Goal: Task Accomplishment & Management: Use online tool/utility

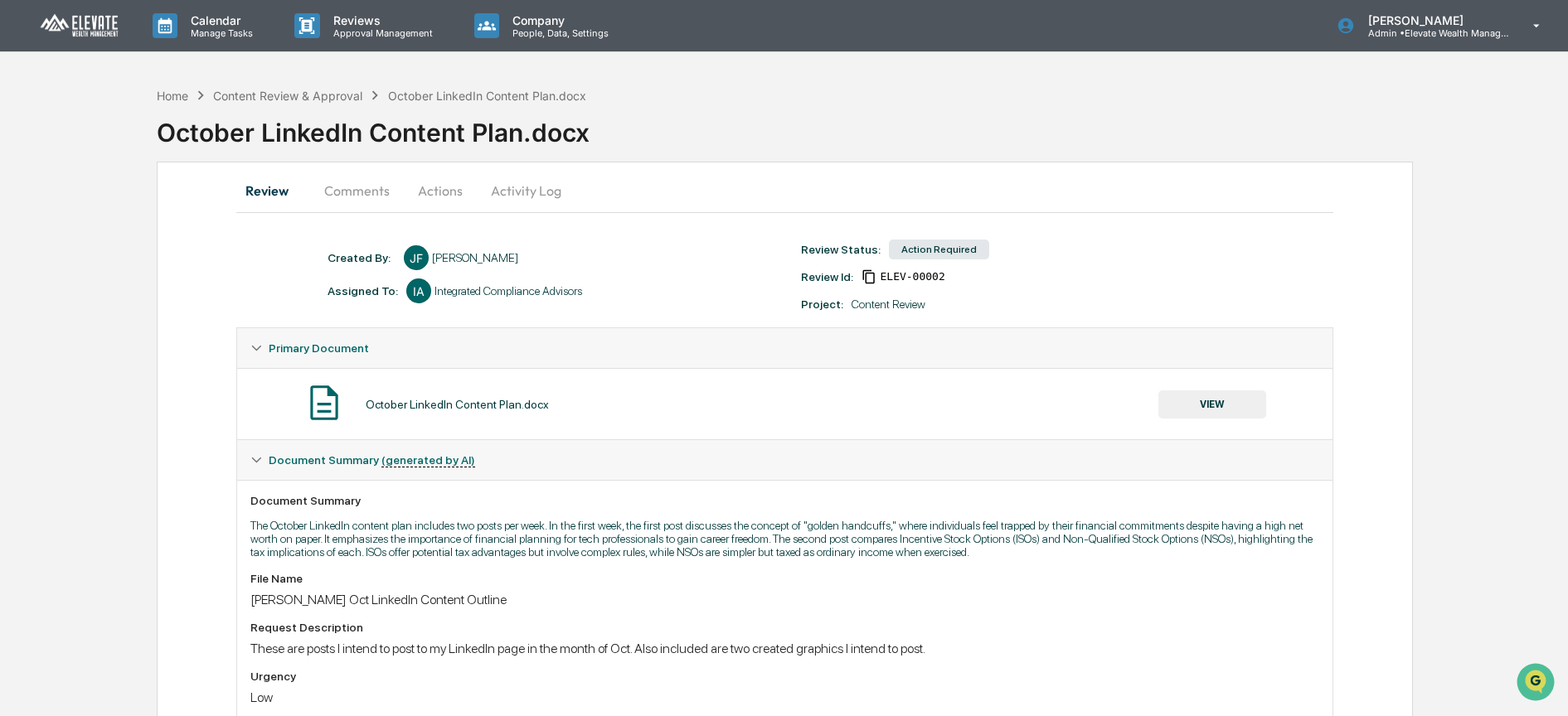
click at [1204, 404] on button "VIEW" at bounding box center [1212, 404] width 108 height 28
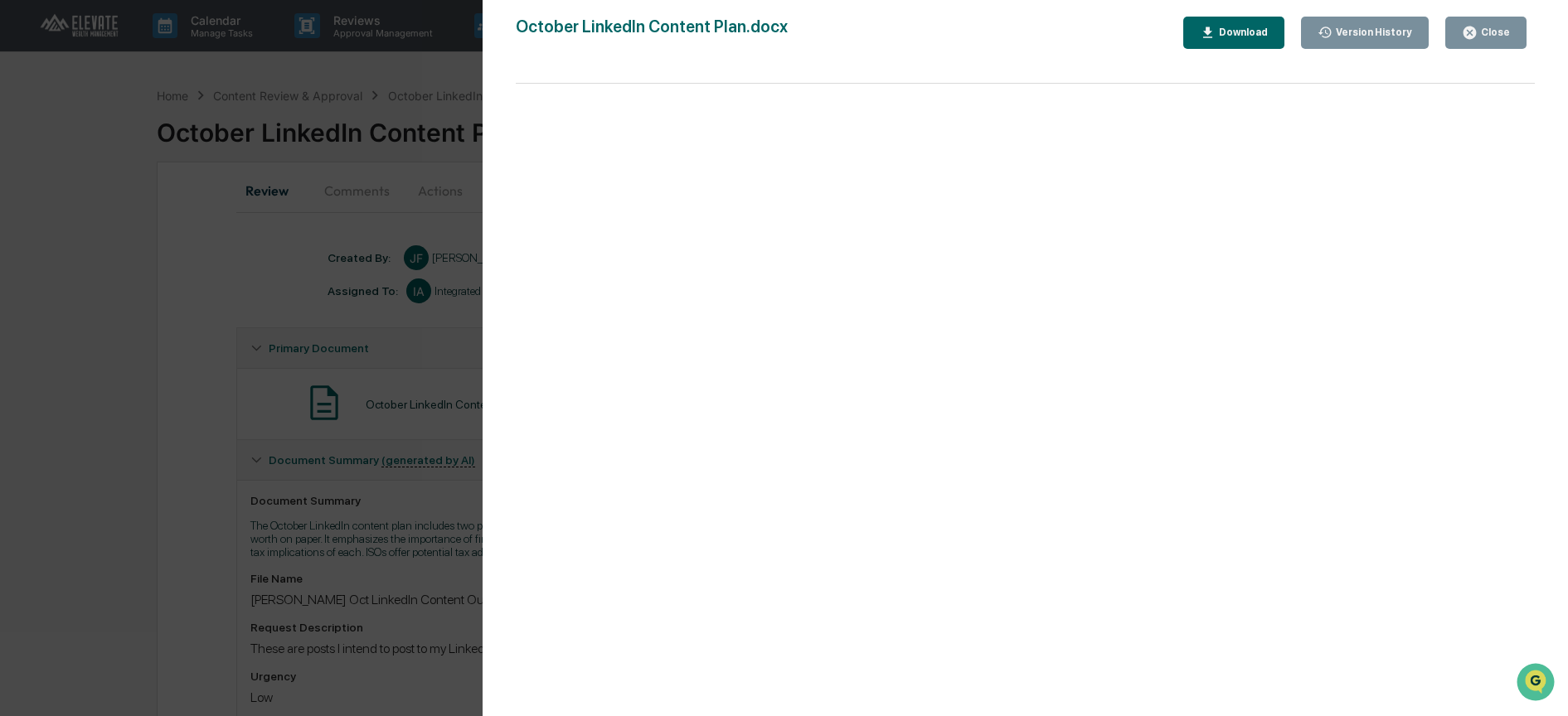
click at [1481, 32] on div "Close" at bounding box center [1494, 32] width 32 height 12
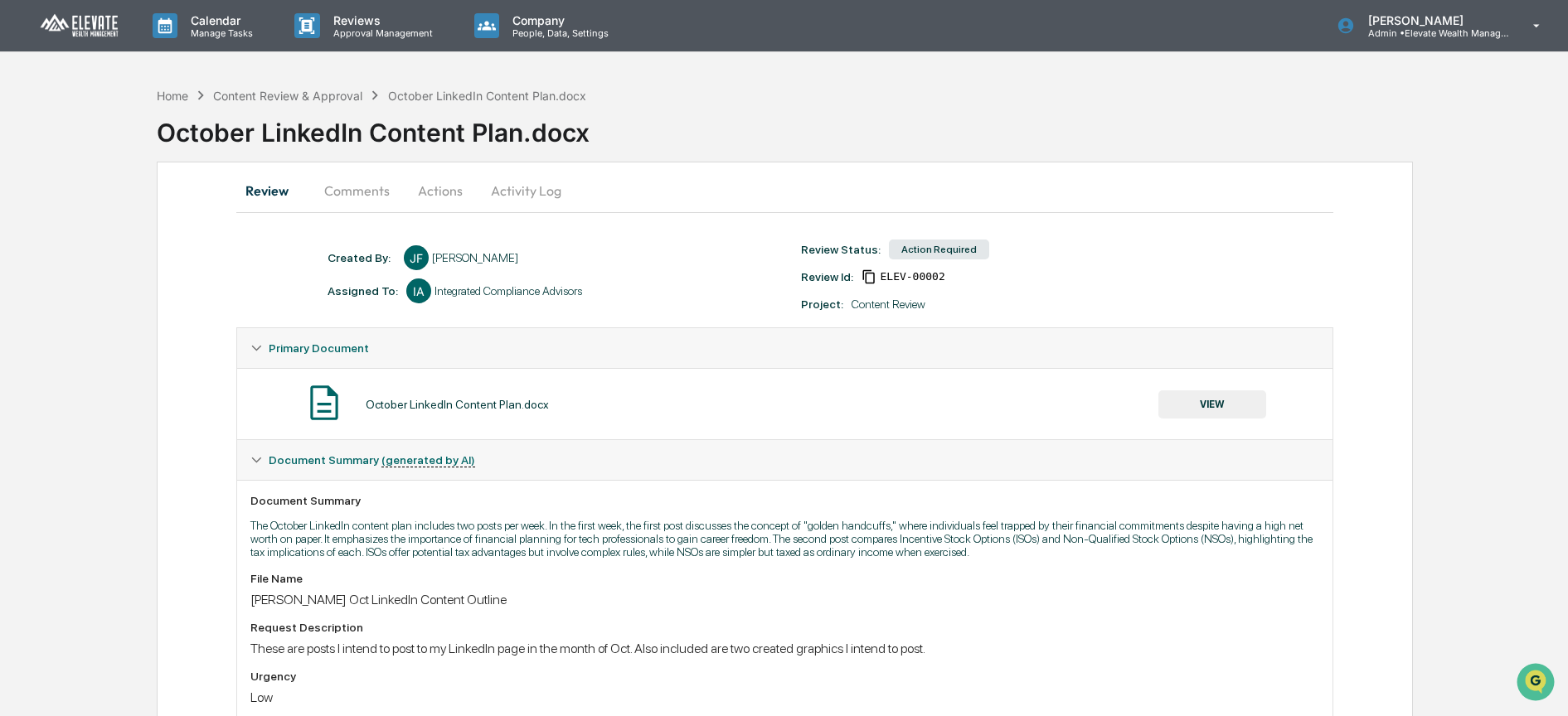
click at [369, 192] on button "Comments" at bounding box center [357, 191] width 92 height 40
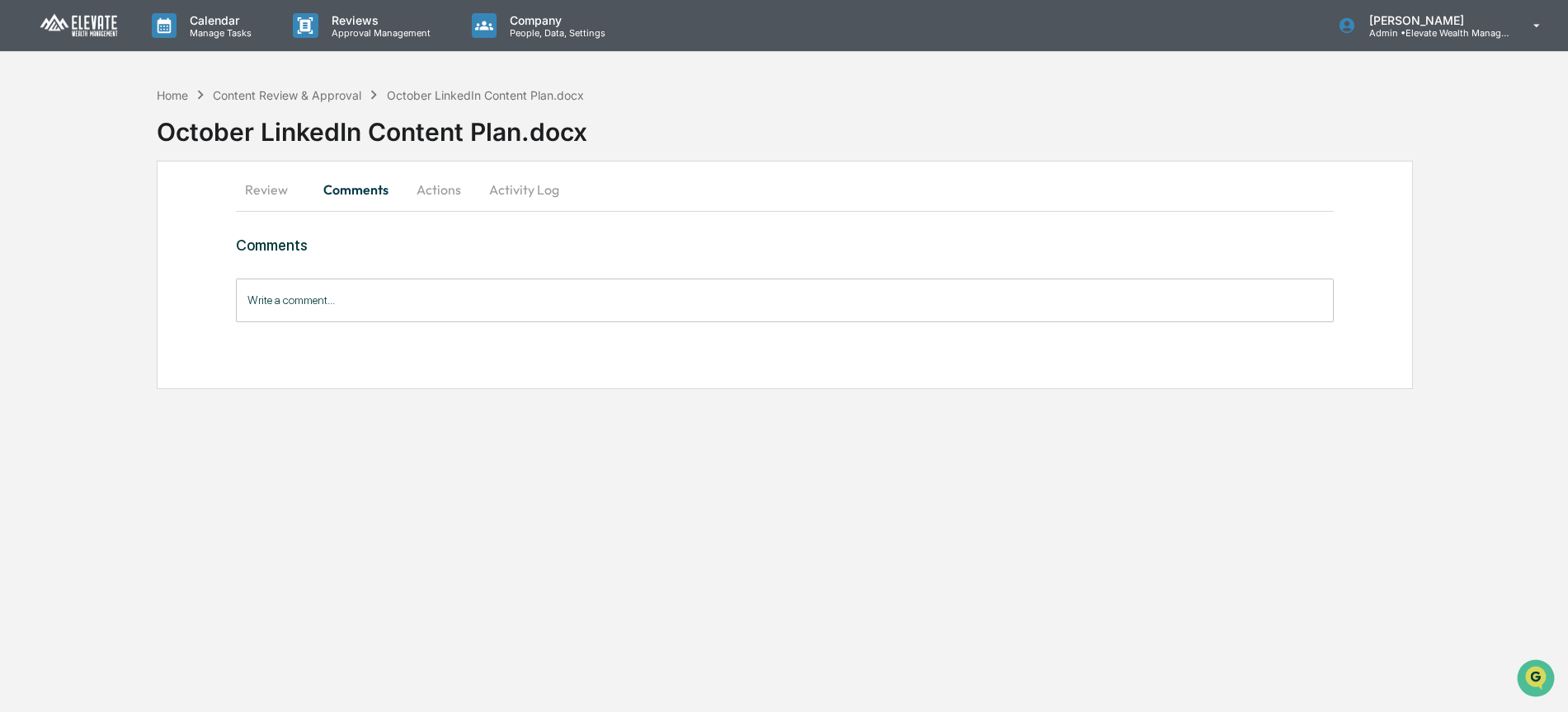
click at [368, 292] on input "Write a comment..." at bounding box center [785, 301] width 1098 height 44
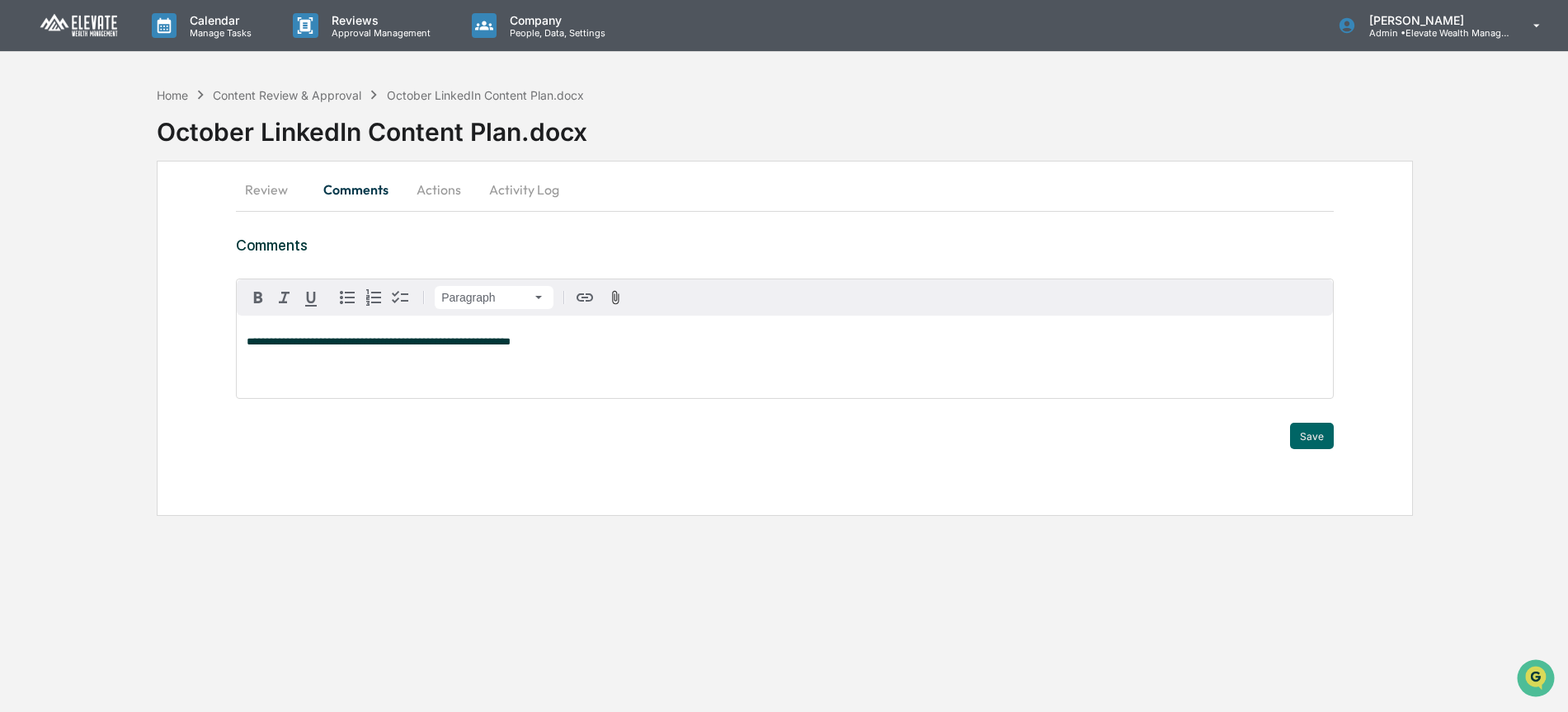
click at [360, 343] on span "**********" at bounding box center [379, 341] width 264 height 11
click at [1319, 433] on button "Save" at bounding box center [1312, 436] width 44 height 26
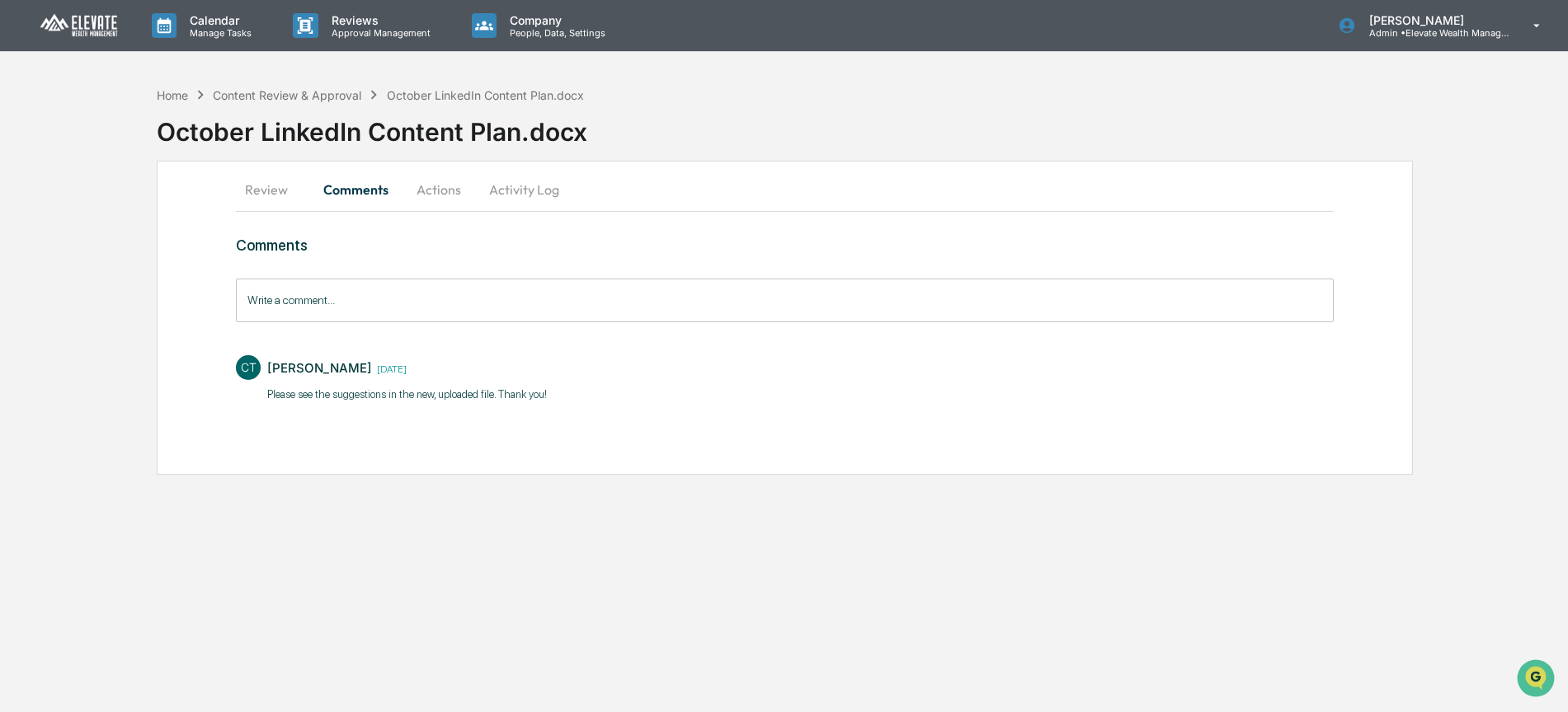
click at [436, 189] on button "Actions" at bounding box center [439, 190] width 75 height 40
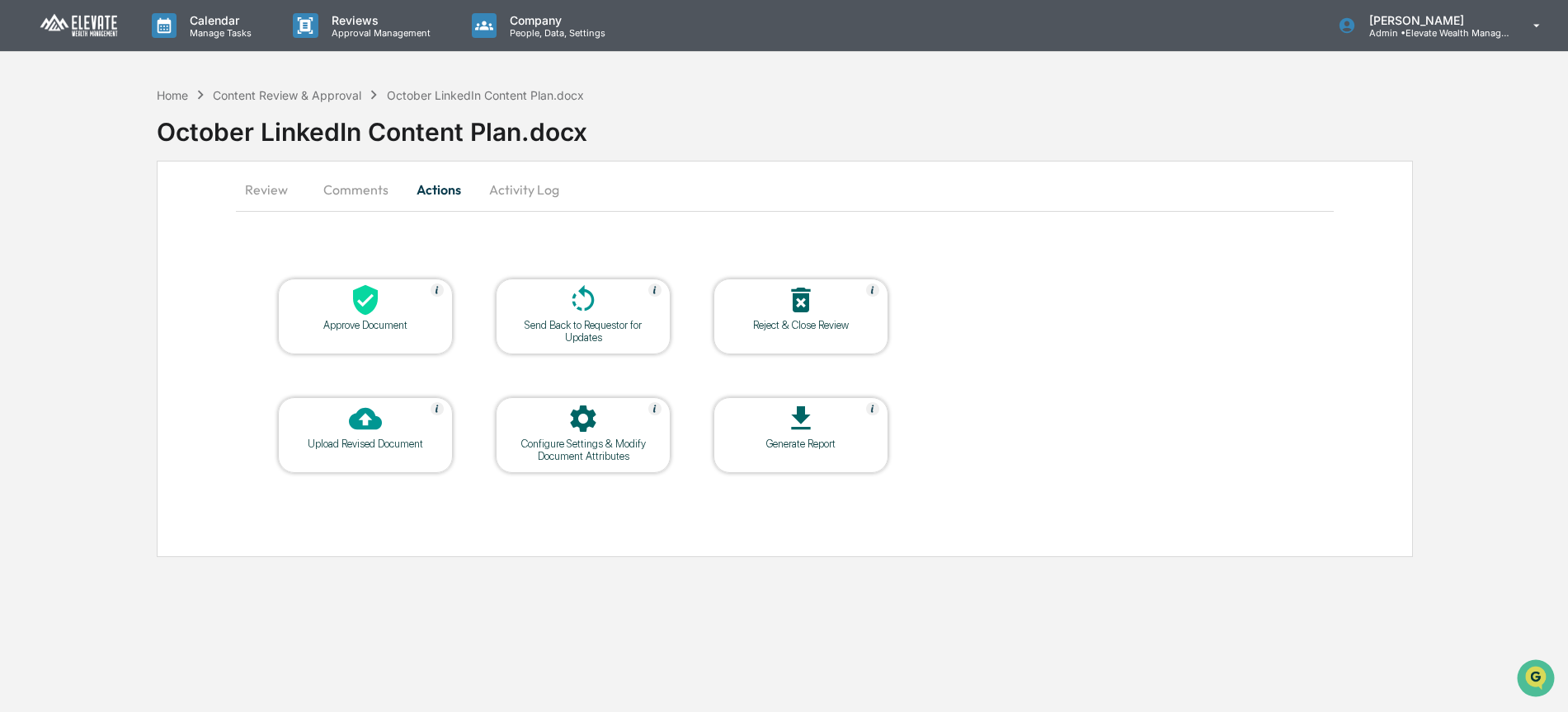
click at [369, 420] on icon at bounding box center [365, 418] width 33 height 33
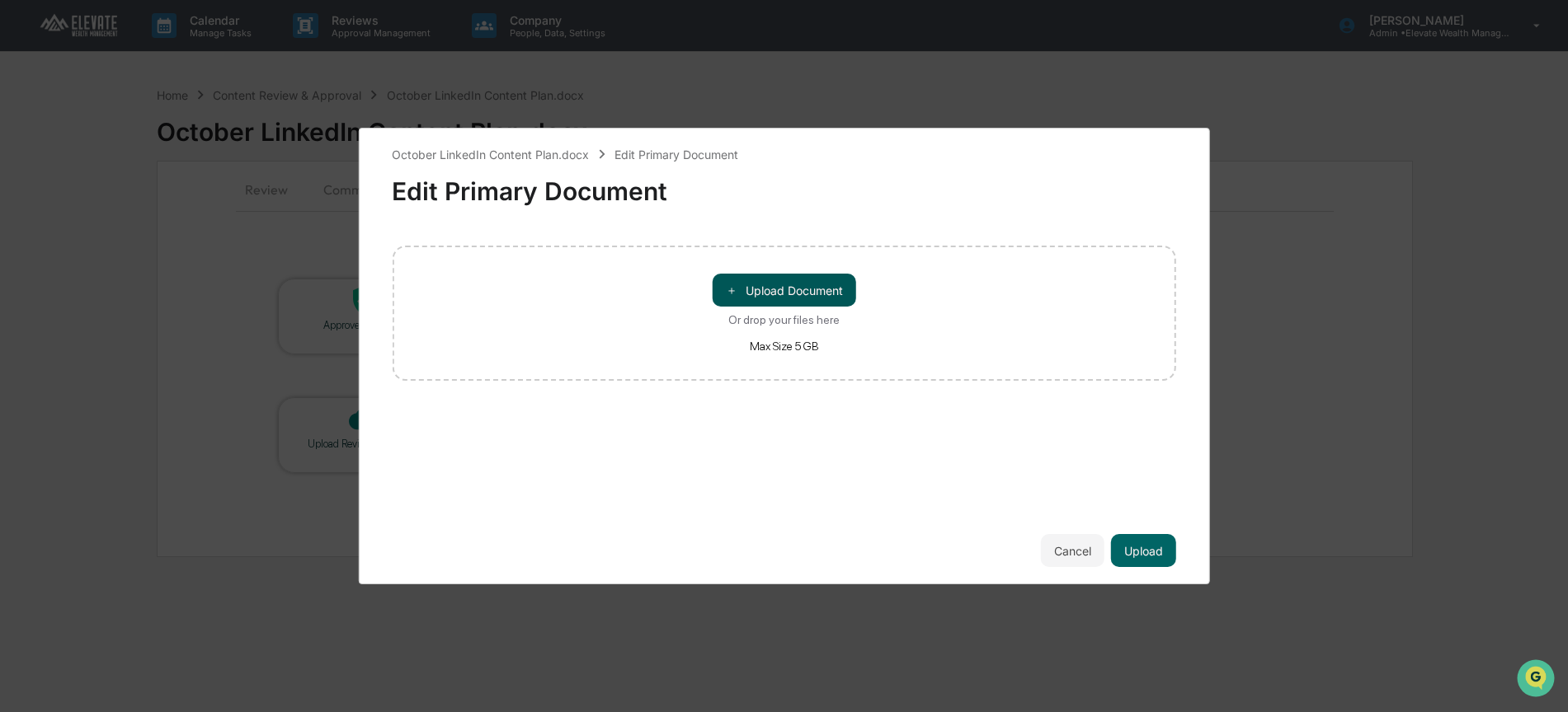
click at [775, 290] on button "＋ Upload Document" at bounding box center [784, 290] width 143 height 33
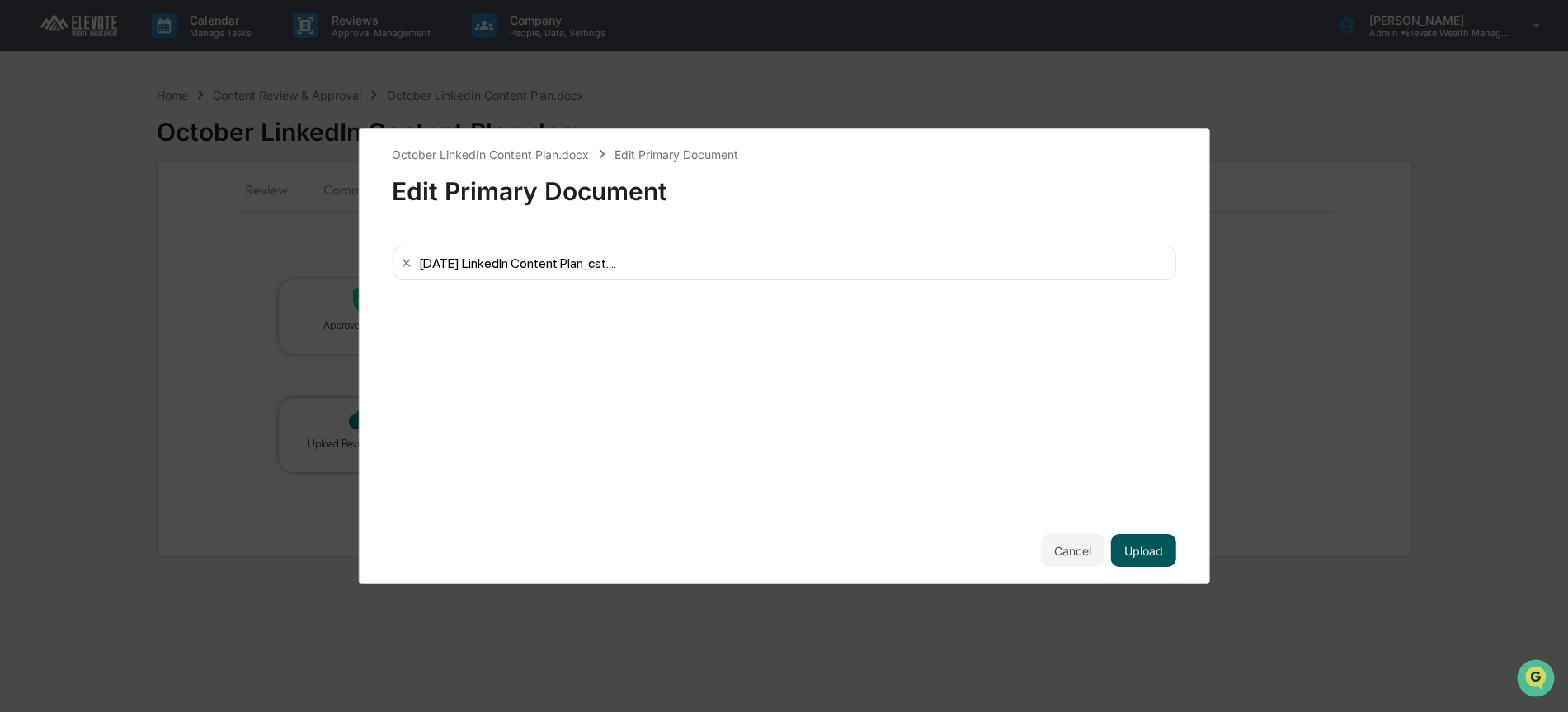
click at [1144, 546] on button "Upload" at bounding box center [1144, 550] width 65 height 33
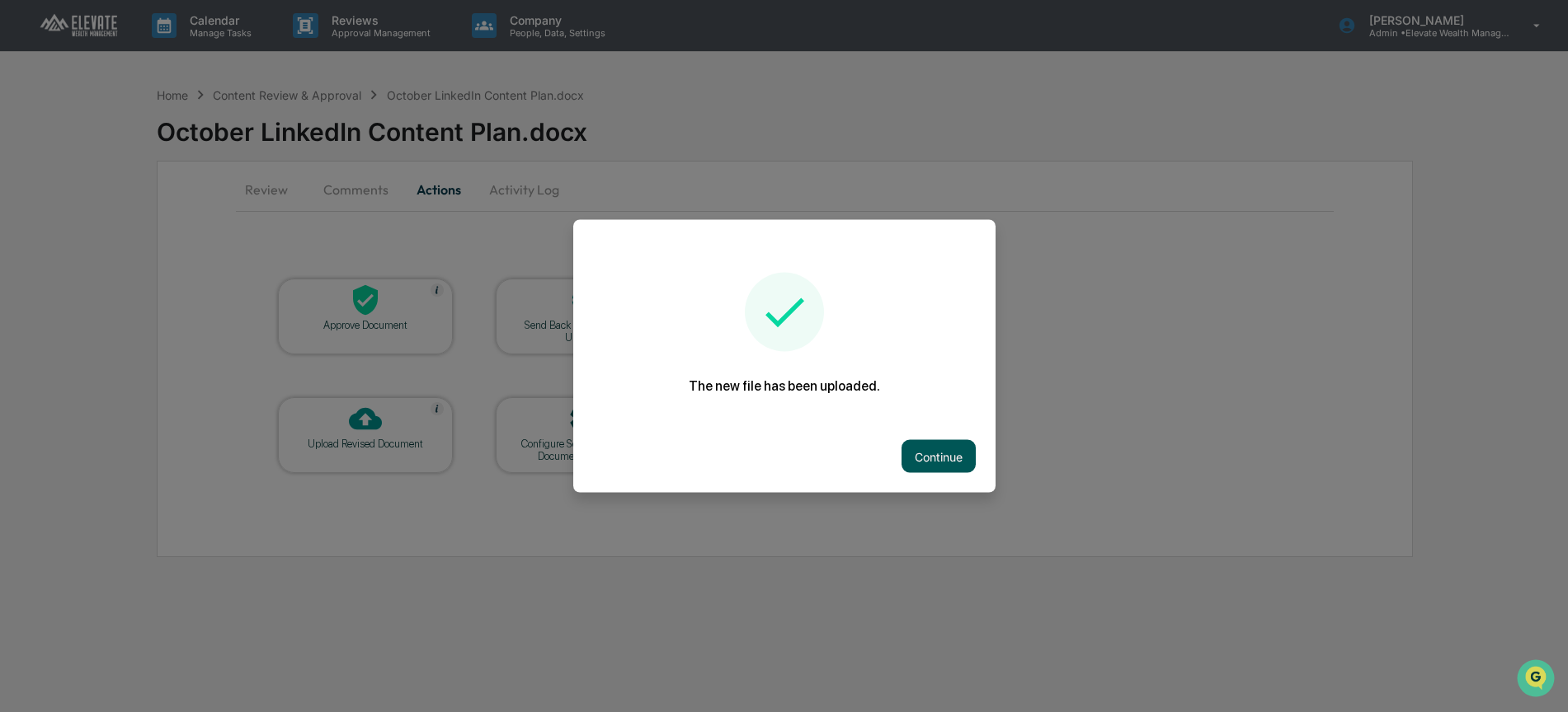
click at [933, 452] on button "Continue" at bounding box center [939, 456] width 75 height 33
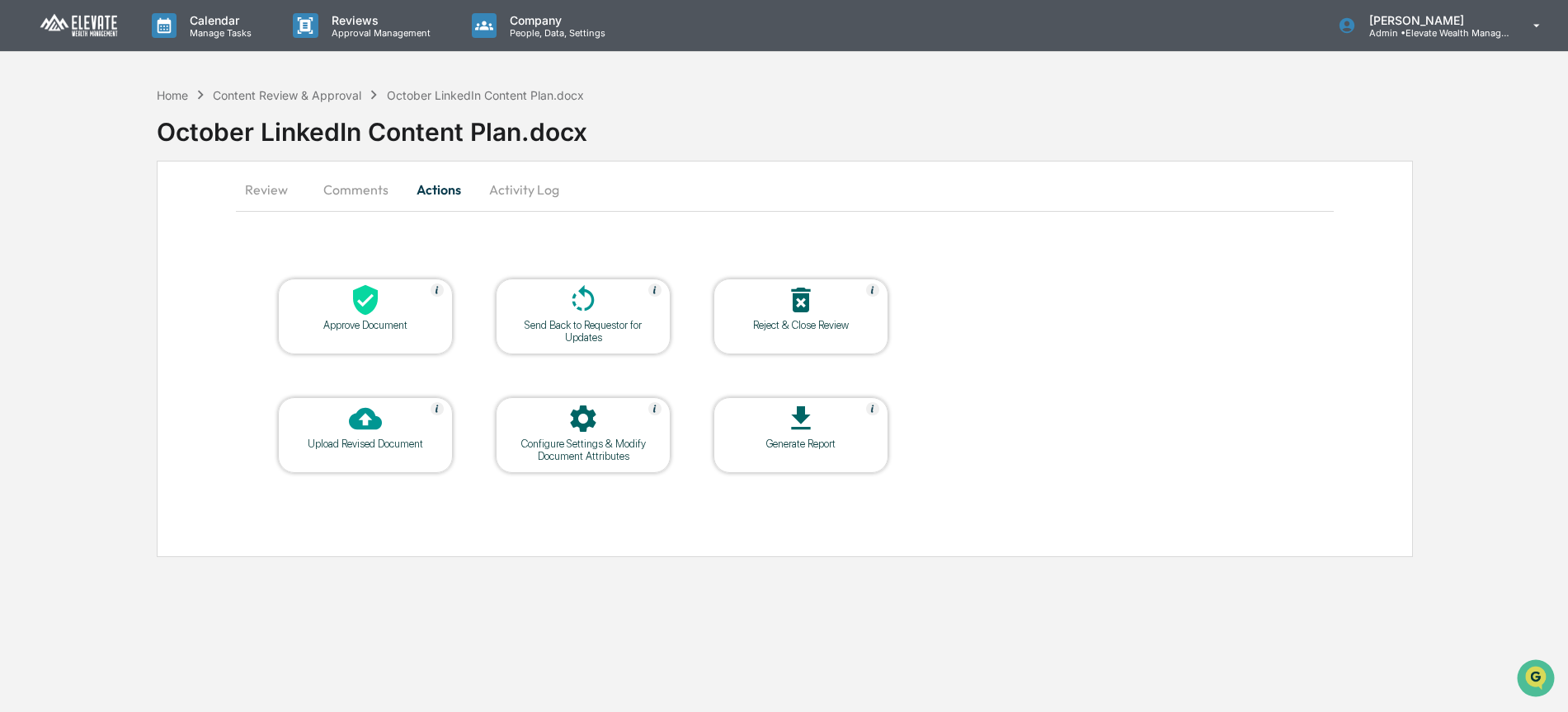
click at [518, 189] on button "Activity Log" at bounding box center [524, 190] width 97 height 40
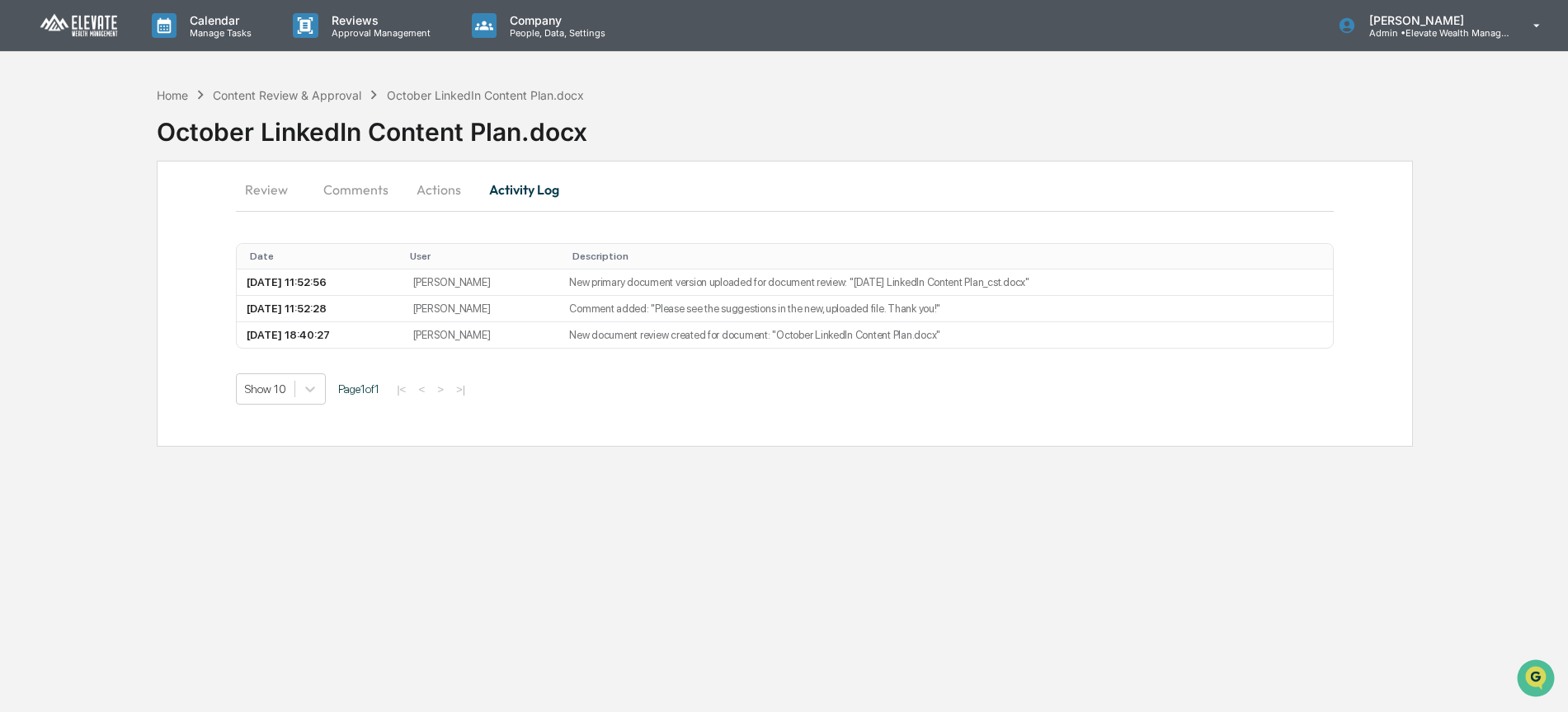
click at [274, 194] on button "Review" at bounding box center [274, 190] width 75 height 40
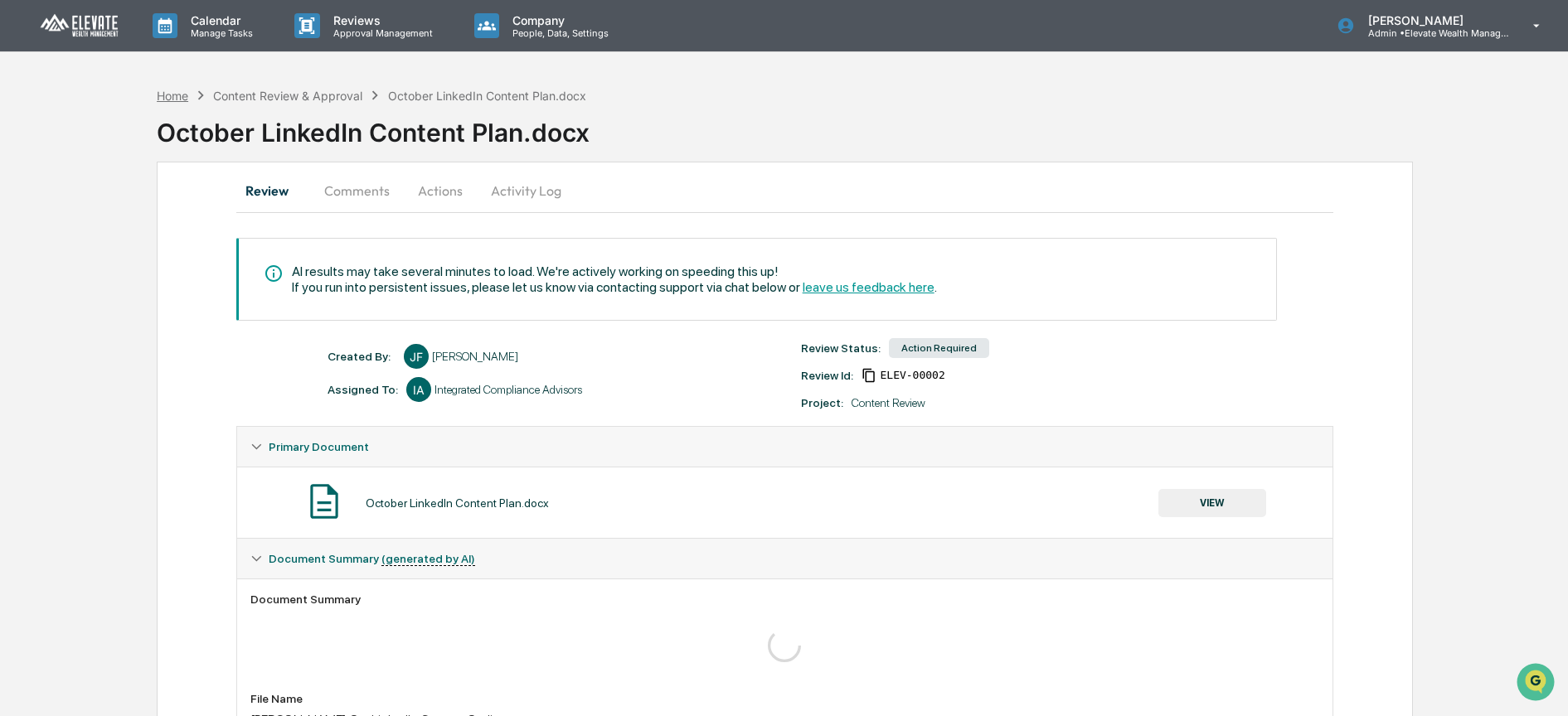
click at [175, 94] on div "Home" at bounding box center [172, 95] width 31 height 14
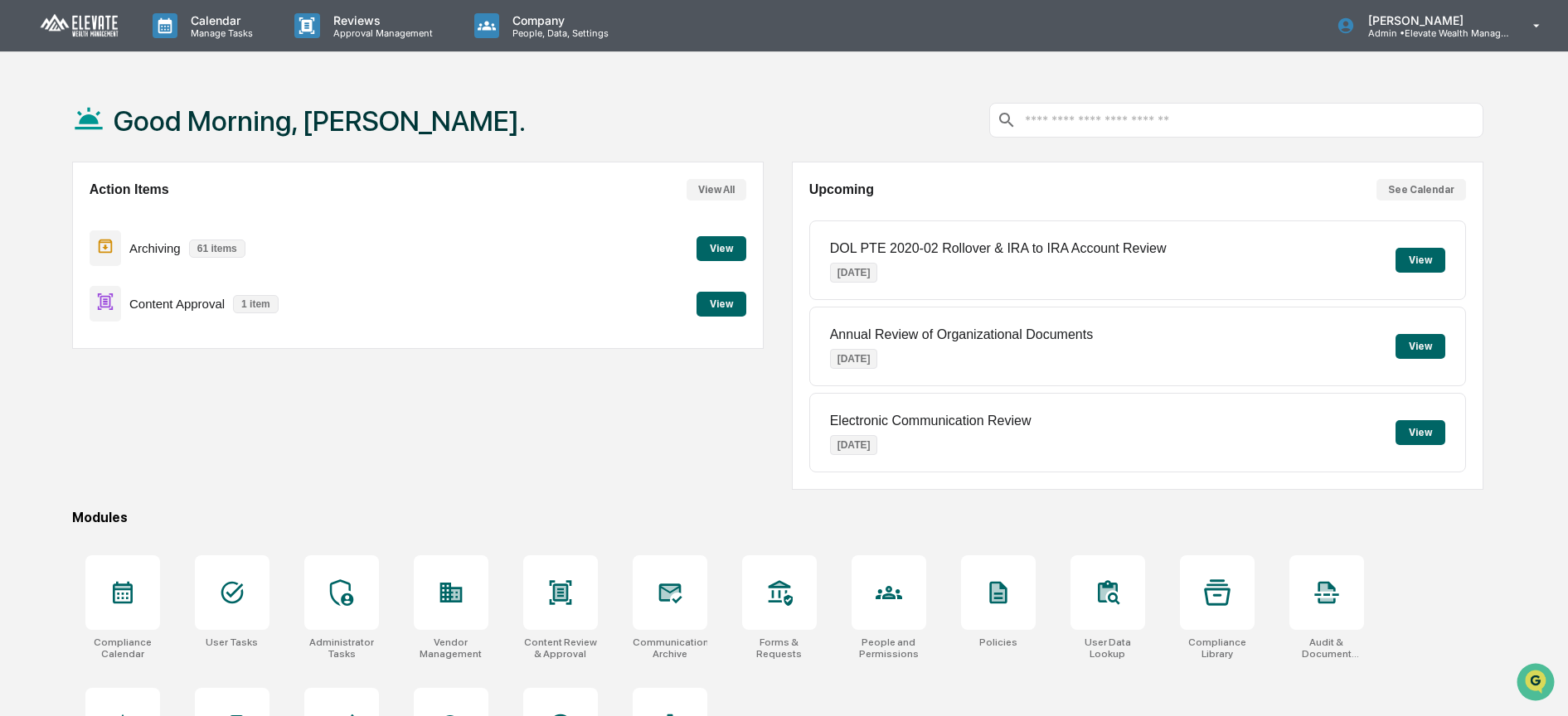
click at [725, 248] on button "View" at bounding box center [721, 249] width 49 height 25
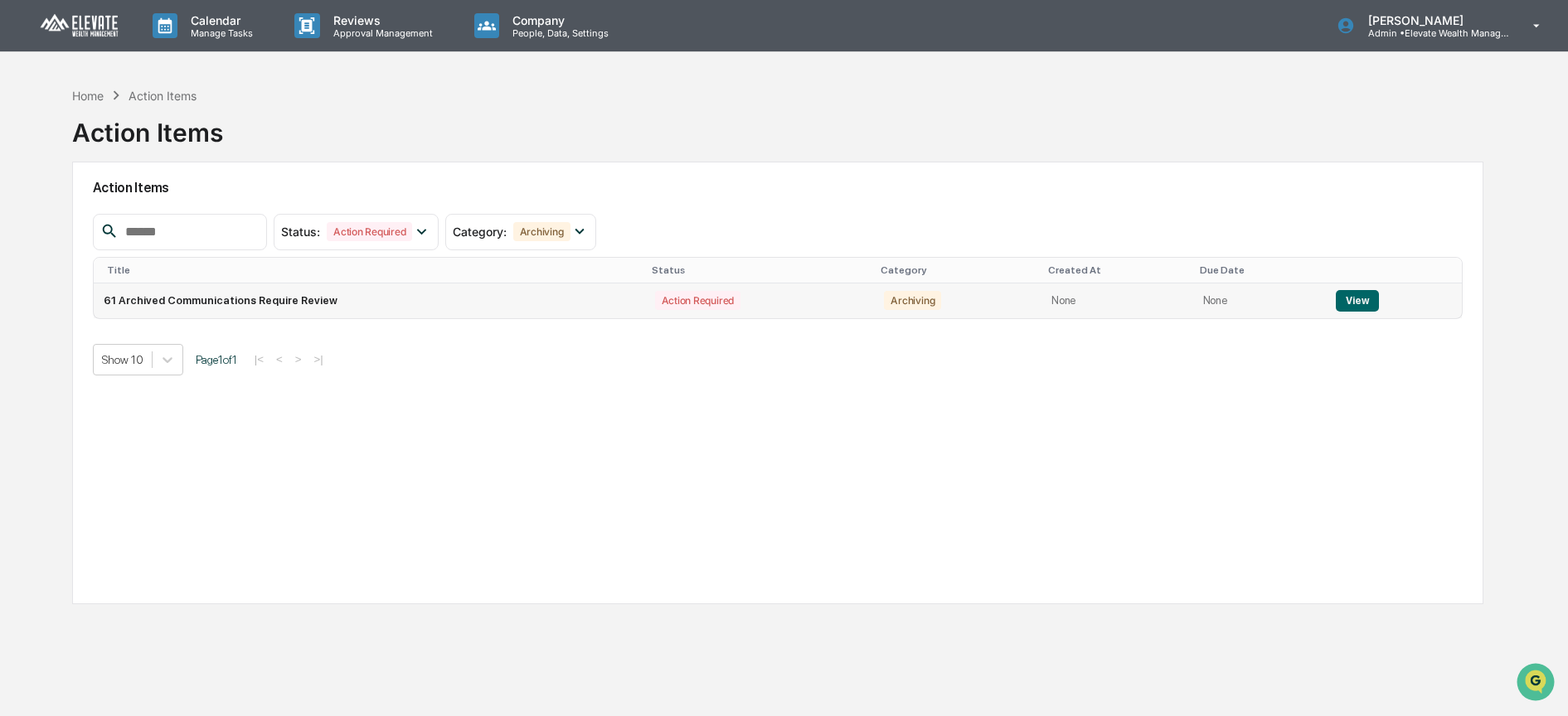
click at [1352, 303] on button "View" at bounding box center [1357, 301] width 43 height 21
